Goal: Use online tool/utility: Utilize a website feature to perform a specific function

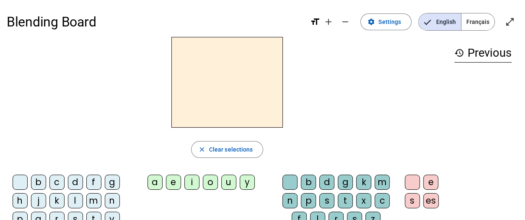
click at [75, 181] on div "d" at bounding box center [75, 181] width 15 height 15
click at [228, 181] on div "u" at bounding box center [228, 181] width 15 height 15
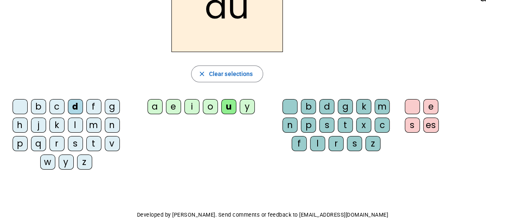
scroll to position [84, 0]
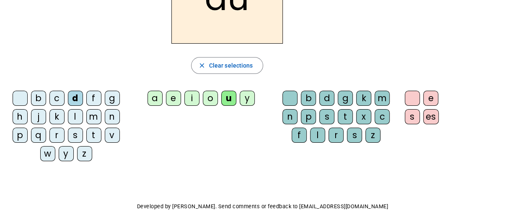
click at [95, 131] on div "t" at bounding box center [93, 134] width 15 height 15
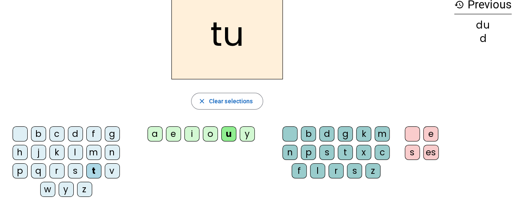
scroll to position [0, 0]
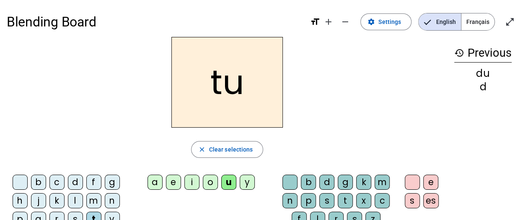
click at [206, 179] on div "o" at bounding box center [210, 181] width 15 height 15
click at [154, 179] on div "a" at bounding box center [155, 181] width 15 height 15
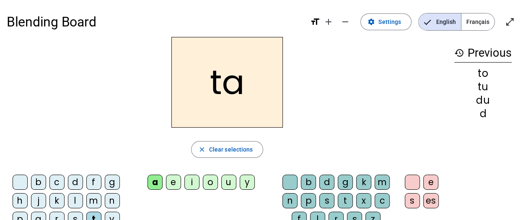
click at [173, 180] on div "e" at bounding box center [173, 181] width 15 height 15
click at [195, 181] on div "i" at bounding box center [192, 181] width 15 height 15
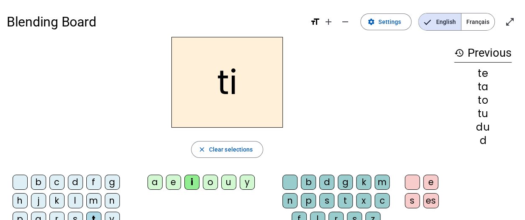
click at [214, 182] on div "o" at bounding box center [210, 181] width 15 height 15
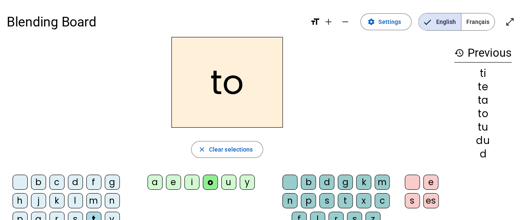
click at [226, 178] on div "u" at bounding box center [228, 181] width 15 height 15
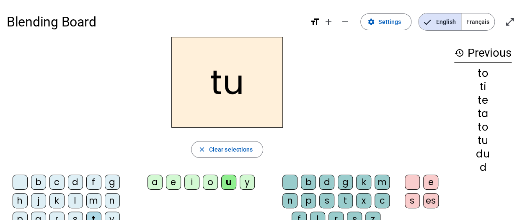
click at [248, 186] on div "y" at bounding box center [247, 181] width 15 height 15
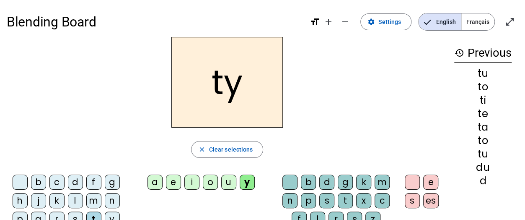
click at [65, 182] on letter-bubble "c" at bounding box center [58, 183] width 18 height 18
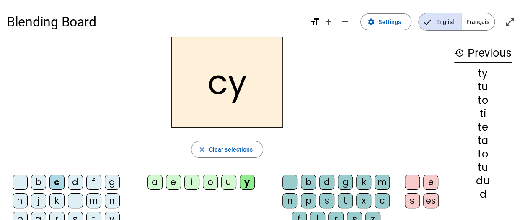
click at [79, 180] on div "d" at bounding box center [75, 181] width 15 height 15
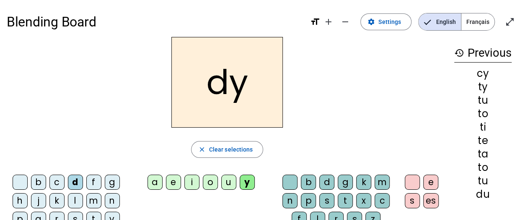
click at [155, 182] on div "a" at bounding box center [155, 181] width 15 height 15
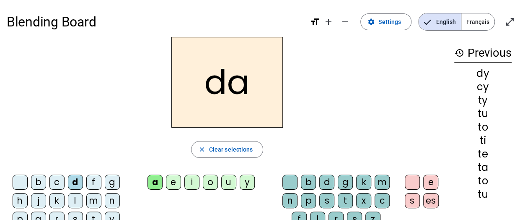
click at [174, 183] on div "e" at bounding box center [173, 181] width 15 height 15
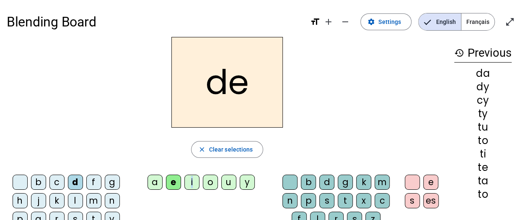
click at [193, 183] on div "i" at bounding box center [192, 181] width 15 height 15
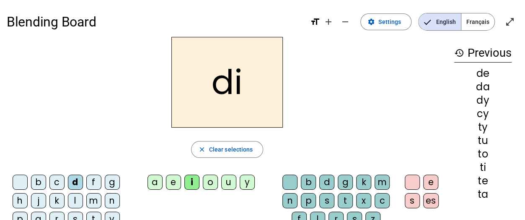
click at [209, 182] on div "o" at bounding box center [210, 181] width 15 height 15
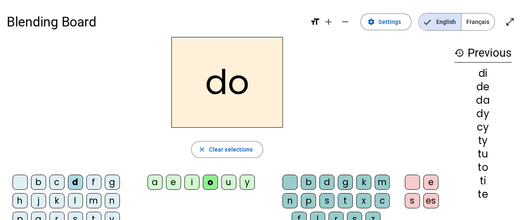
click at [230, 181] on div "u" at bounding box center [228, 181] width 15 height 15
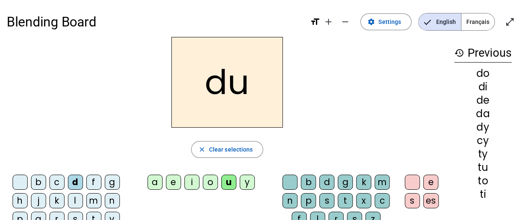
click at [249, 186] on div "y" at bounding box center [247, 181] width 15 height 15
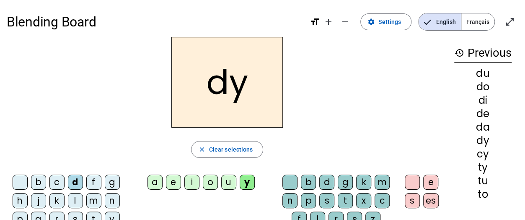
click at [40, 199] on div "j" at bounding box center [38, 200] width 15 height 15
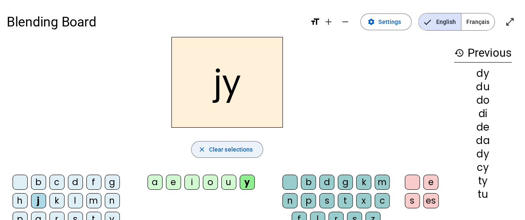
click at [199, 149] on mat-icon "close" at bounding box center [202, 150] width 8 height 8
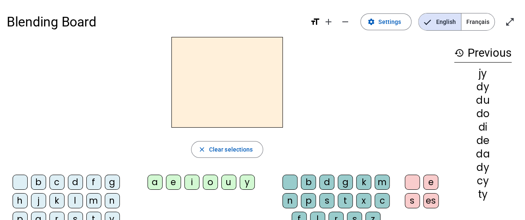
click at [38, 198] on div "j" at bounding box center [38, 200] width 15 height 15
click at [174, 181] on div "e" at bounding box center [173, 181] width 15 height 15
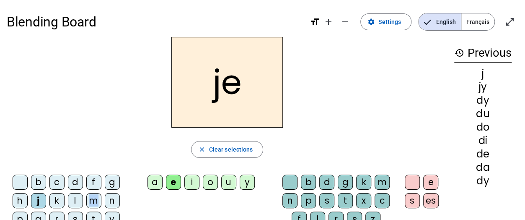
click at [93, 200] on div "m" at bounding box center [93, 200] width 15 height 15
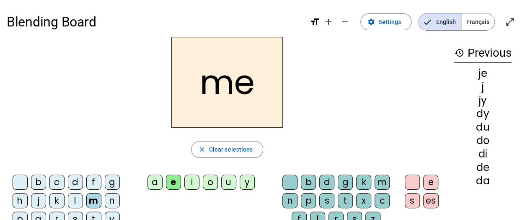
click at [152, 184] on div "a" at bounding box center [155, 181] width 15 height 15
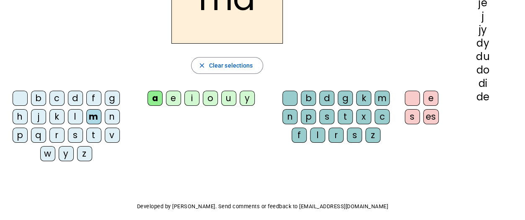
scroll to position [42, 0]
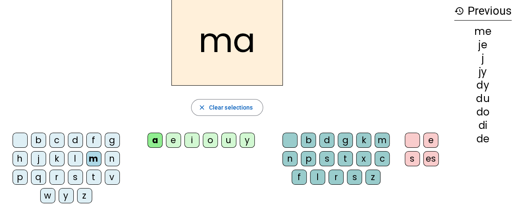
click at [318, 177] on div "l" at bounding box center [317, 176] width 15 height 15
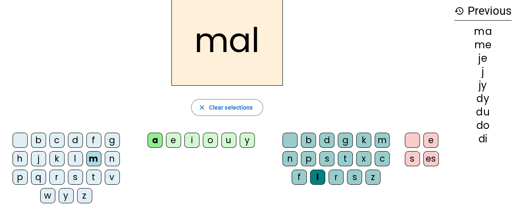
click at [377, 141] on div "m" at bounding box center [382, 140] width 15 height 15
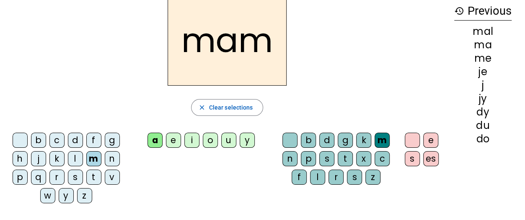
click at [308, 155] on div "p" at bounding box center [308, 158] width 15 height 15
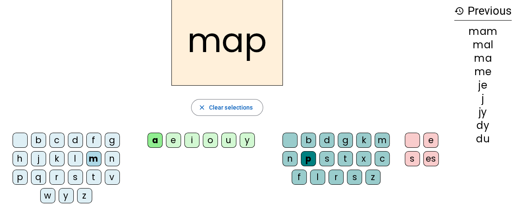
click at [364, 156] on div "x" at bounding box center [363, 158] width 15 height 15
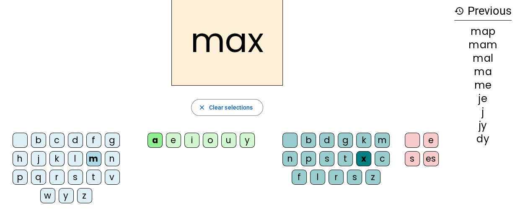
click at [315, 166] on letter-bubble "p" at bounding box center [310, 160] width 18 height 18
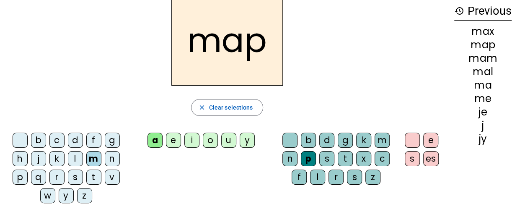
click at [320, 175] on div "l" at bounding box center [317, 176] width 15 height 15
